Goal: Information Seeking & Learning: Learn about a topic

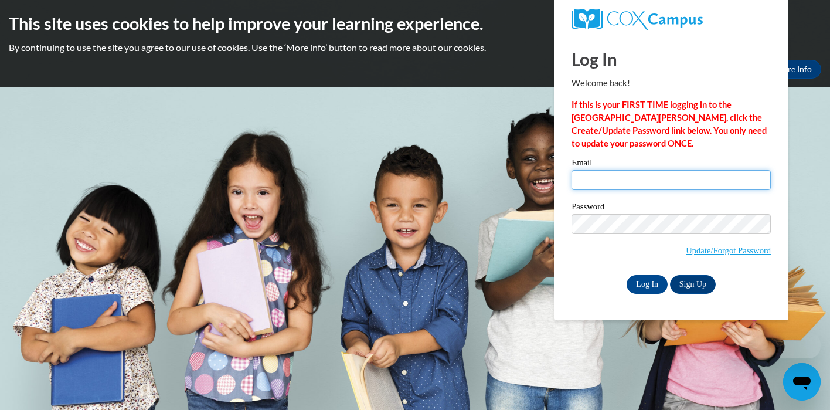
click at [597, 179] on input "Email" at bounding box center [671, 180] width 199 height 20
type input "[EMAIL_ADDRESS][DOMAIN_NAME]"
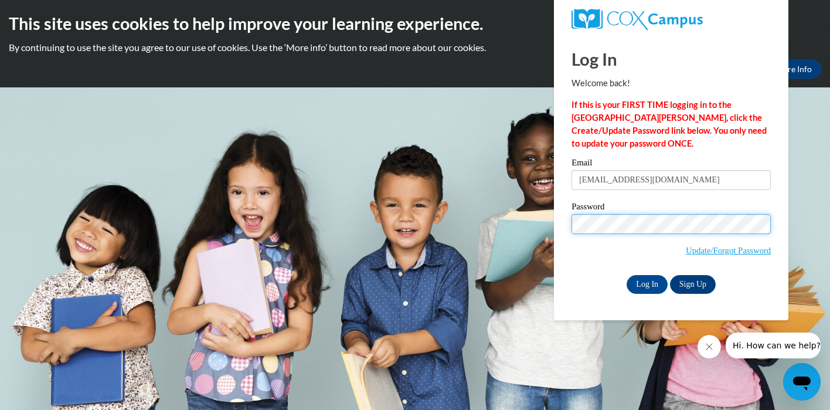
click at [627, 275] on input "Log In" at bounding box center [647, 284] width 41 height 19
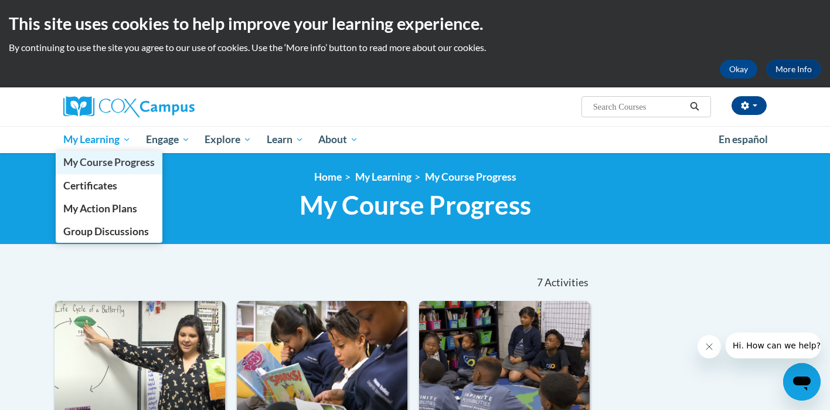
click at [99, 170] on link "My Course Progress" at bounding box center [109, 162] width 107 height 23
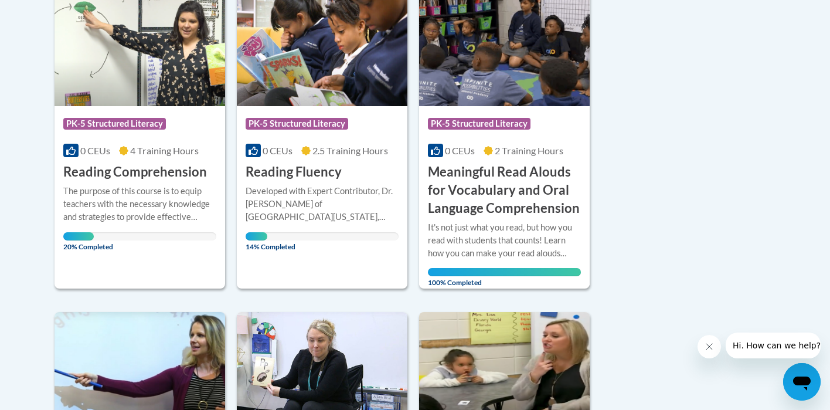
scroll to position [334, 0]
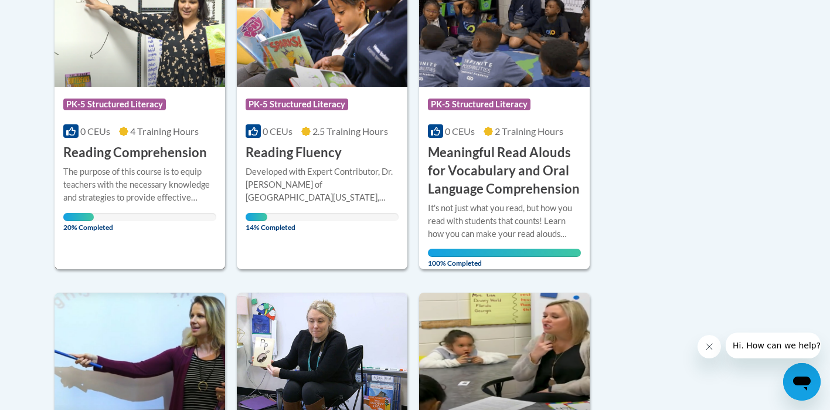
click at [134, 153] on h3 "Reading Comprehension" at bounding box center [135, 153] width 144 height 18
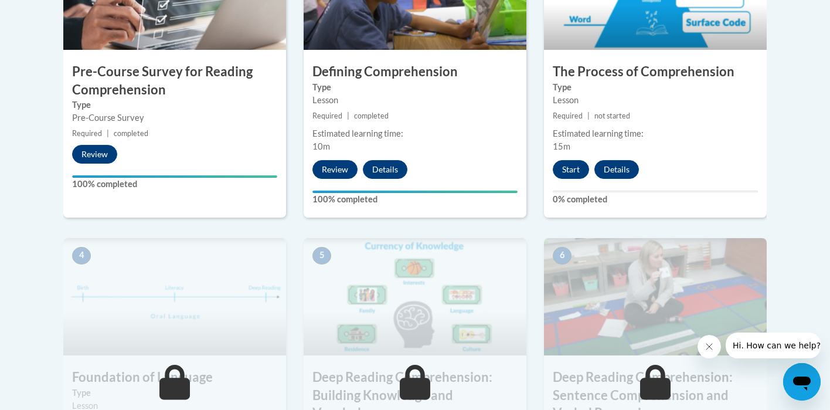
scroll to position [462, 0]
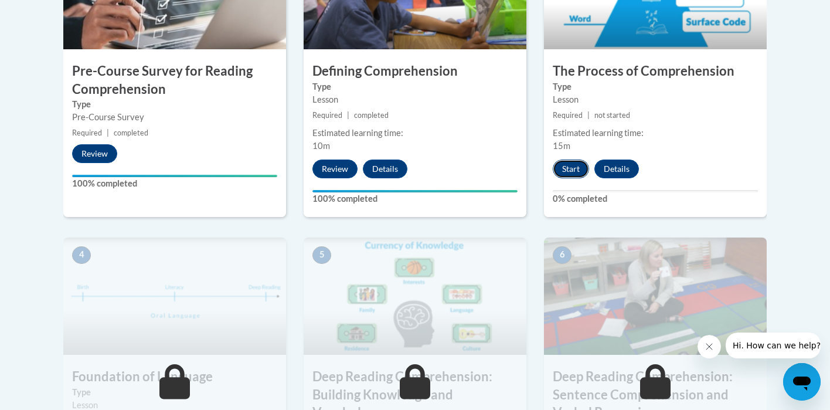
click at [567, 161] on button "Start" at bounding box center [571, 169] width 36 height 19
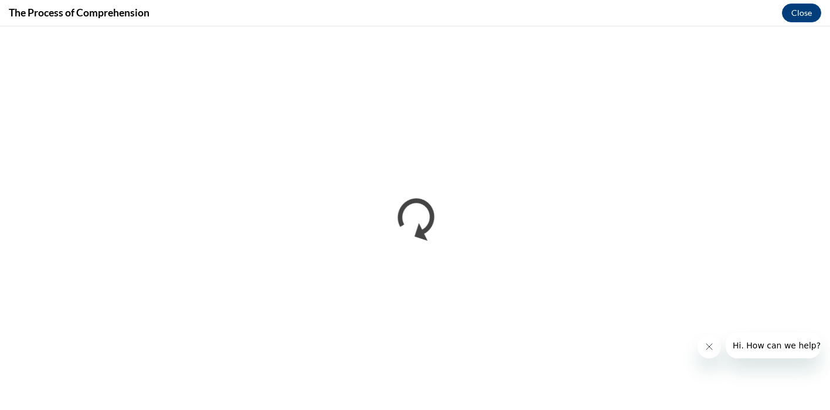
scroll to position [0, 0]
click at [709, 350] on icon "Close message from company" at bounding box center [709, 346] width 9 height 9
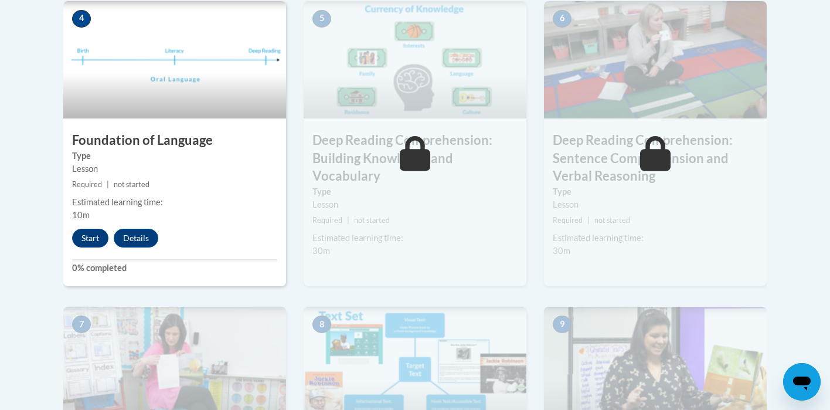
scroll to position [685, 0]
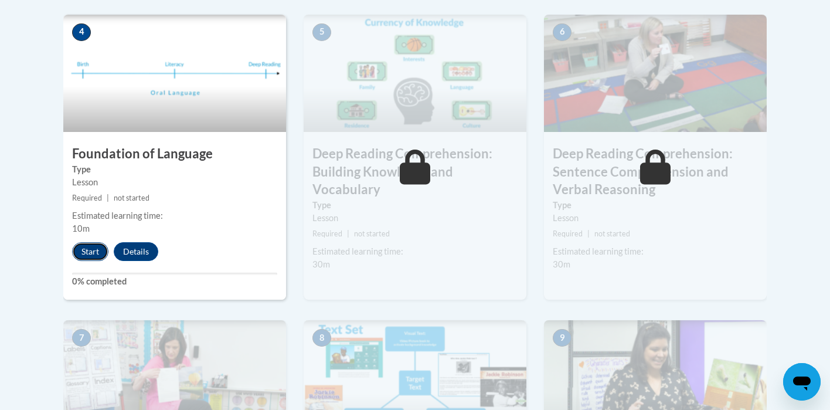
click at [98, 249] on button "Start" at bounding box center [90, 251] width 36 height 19
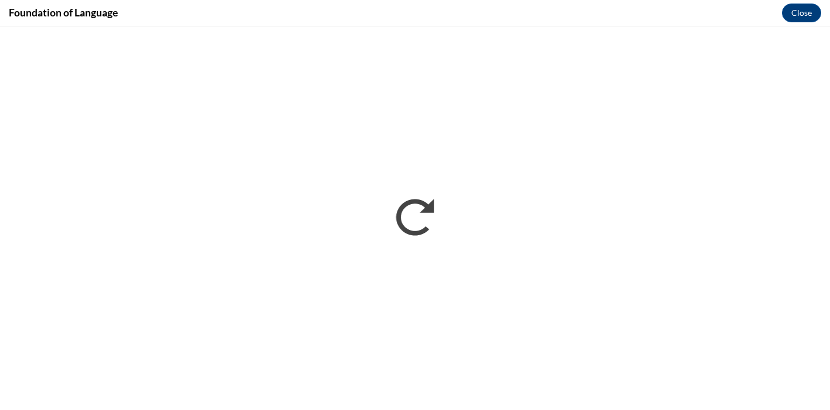
scroll to position [0, 0]
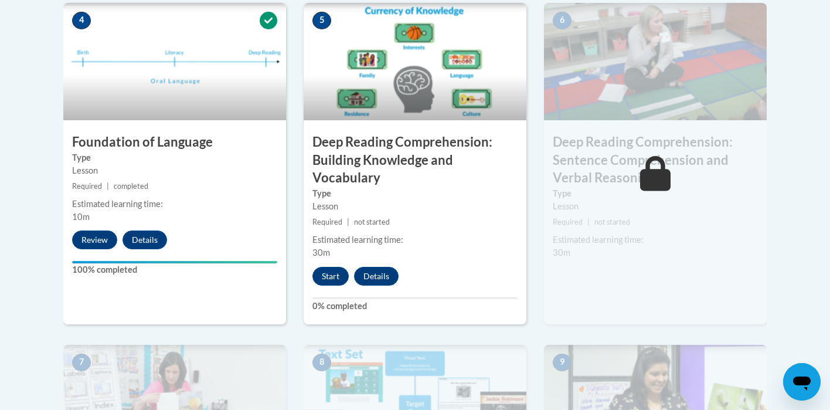
scroll to position [697, 0]
click at [334, 276] on button "Start" at bounding box center [331, 275] width 36 height 19
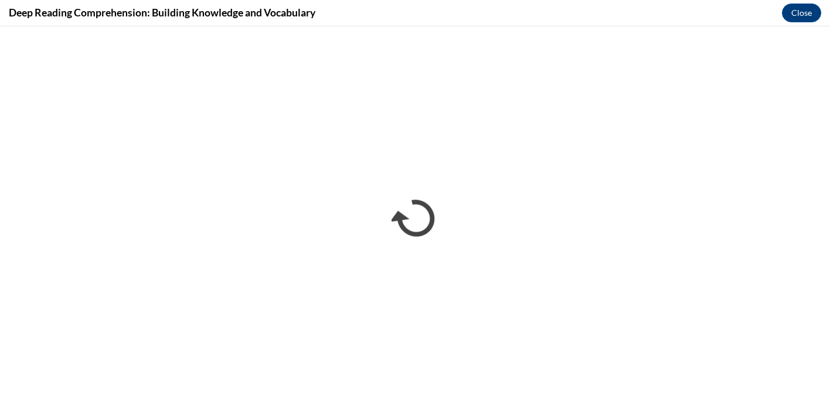
scroll to position [0, 0]
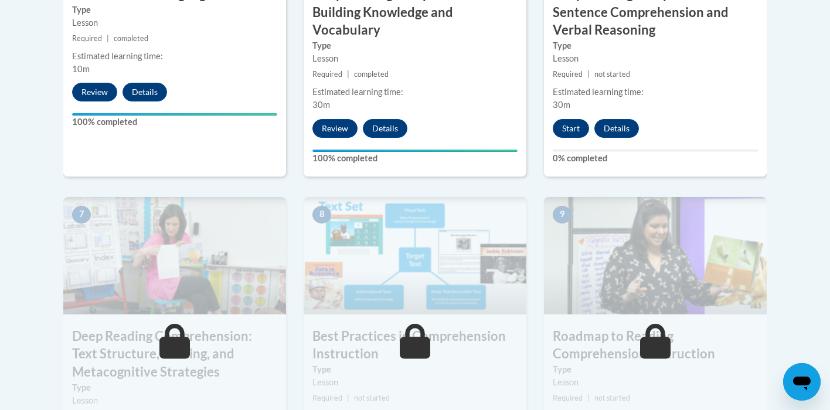
scroll to position [812, 0]
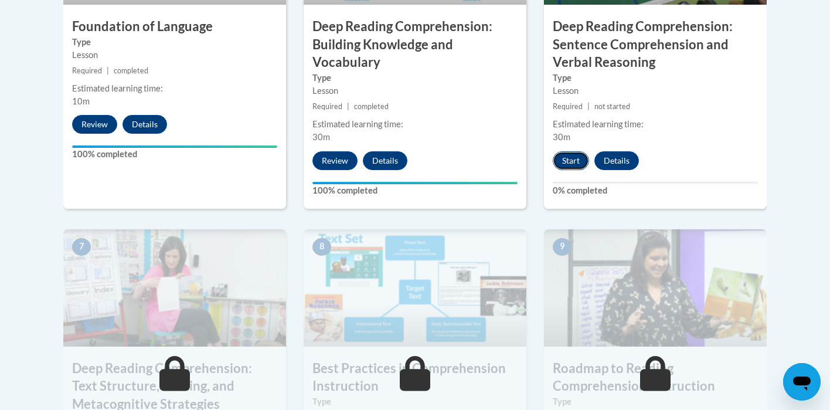
click at [571, 156] on button "Start" at bounding box center [571, 160] width 36 height 19
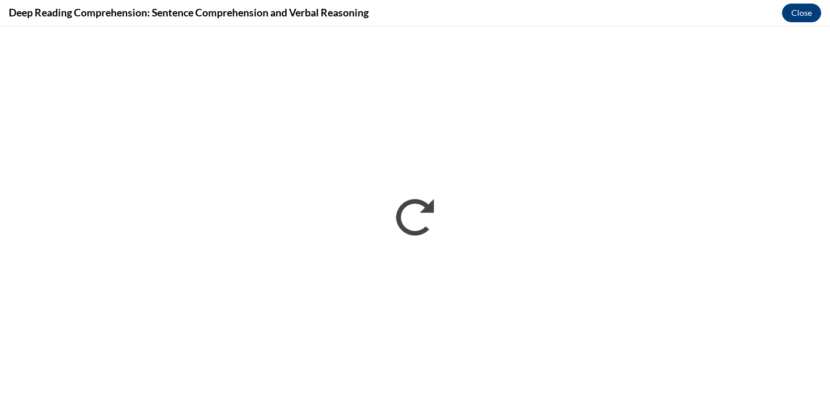
scroll to position [0, 0]
